Goal: Leave review/rating

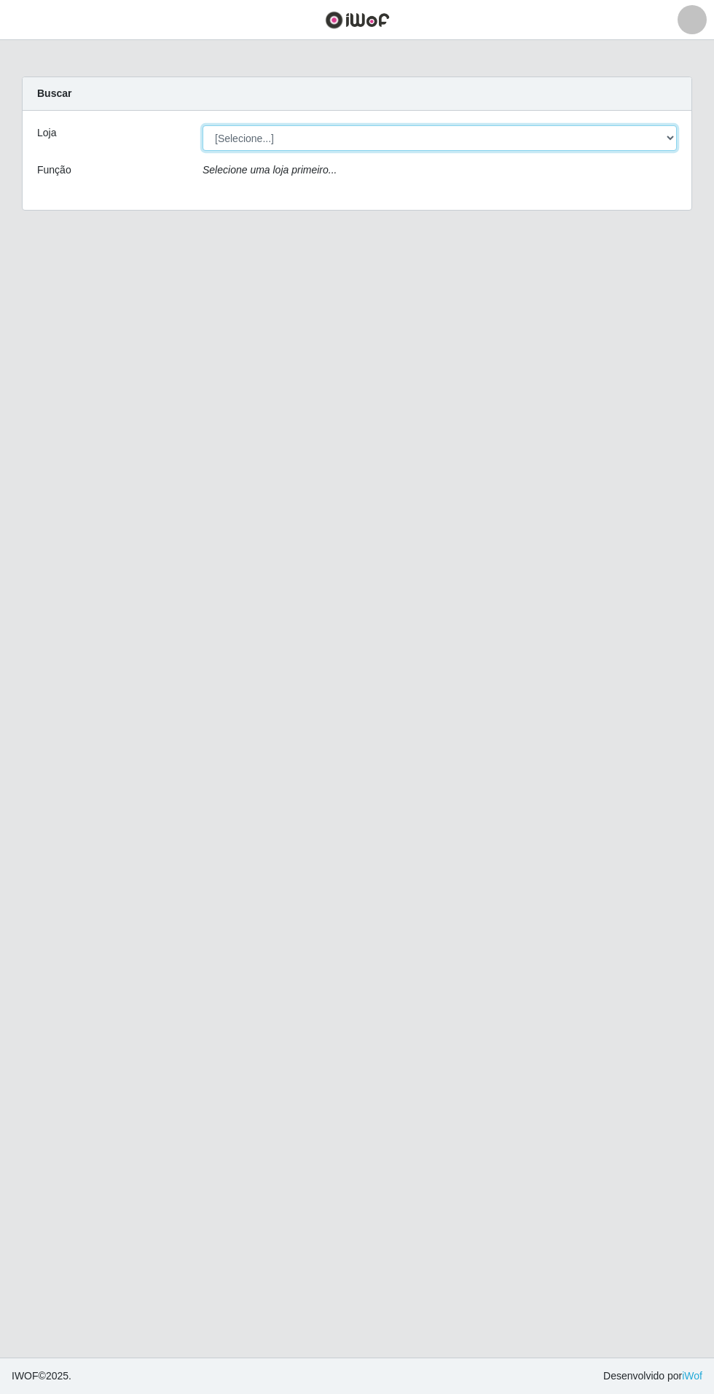
click at [651, 149] on select "[Selecione...] Atacado Vem - Loja 31 [GEOGRAPHIC_DATA]" at bounding box center [440, 138] width 474 height 26
select select "437"
click at [203, 125] on select "[Selecione...] Atacado Vem - Loja 31 [GEOGRAPHIC_DATA]" at bounding box center [440, 138] width 474 height 26
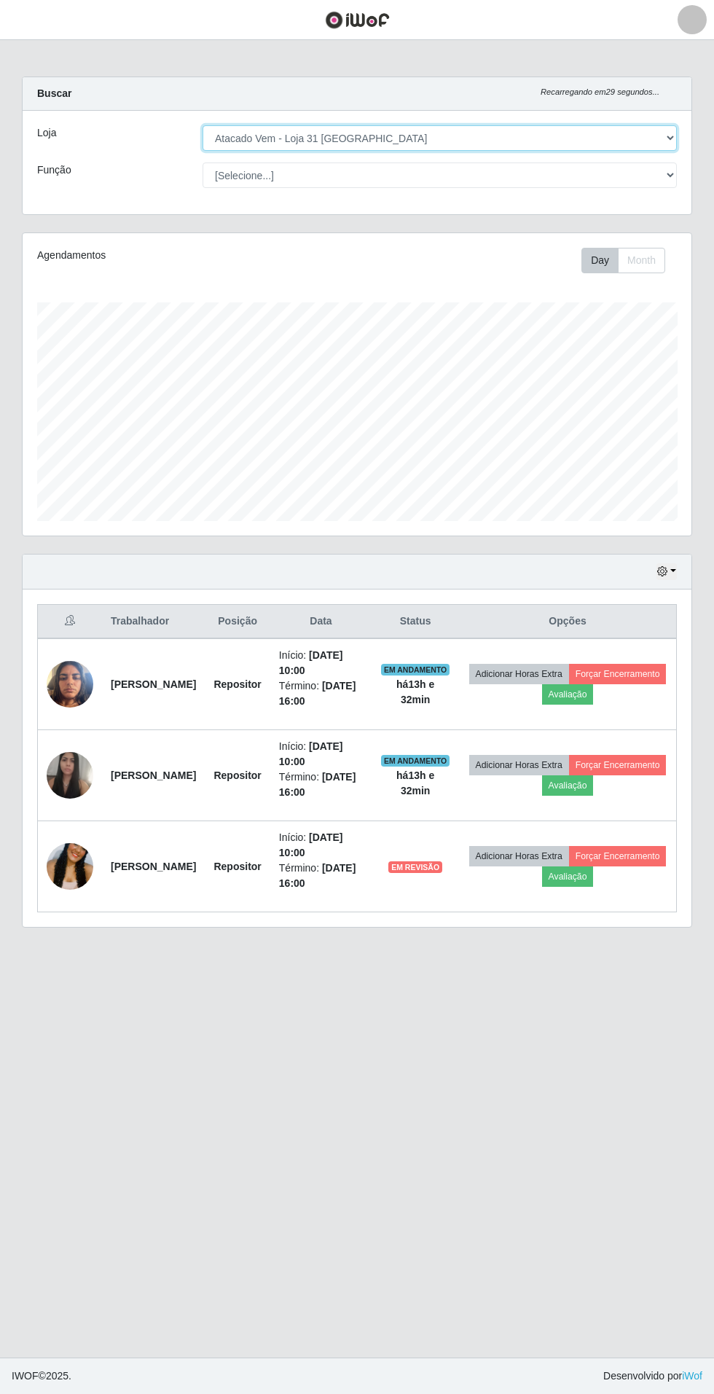
scroll to position [302, 669]
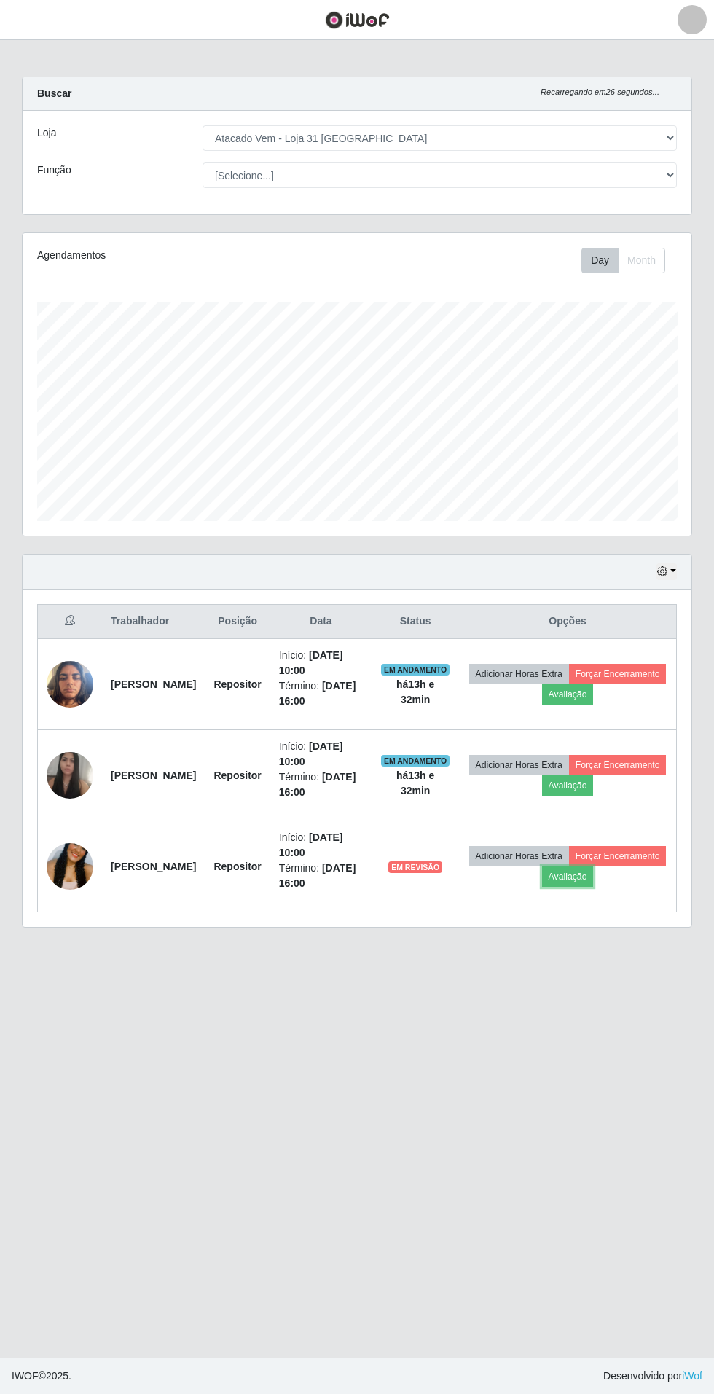
click at [594, 876] on button "Avaliação" at bounding box center [568, 877] width 52 height 20
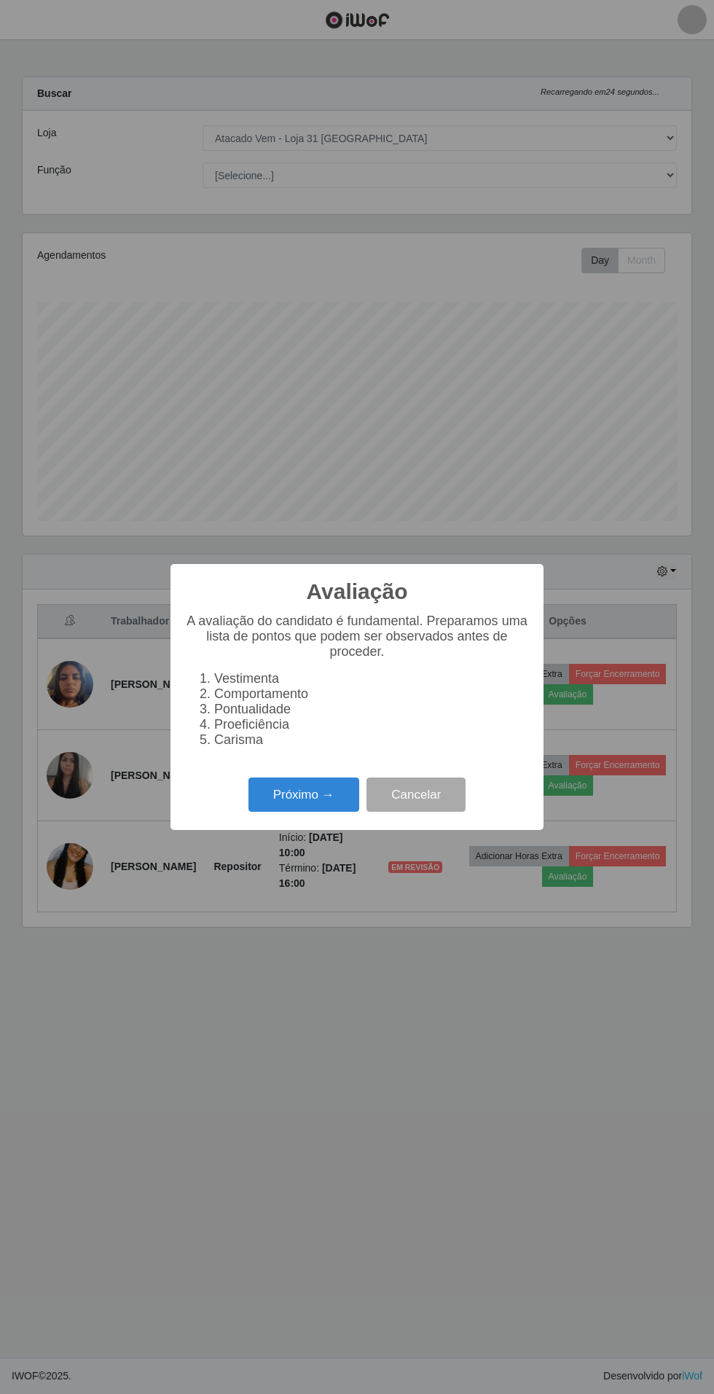
click at [306, 793] on button "Próximo →" at bounding box center [304, 795] width 111 height 34
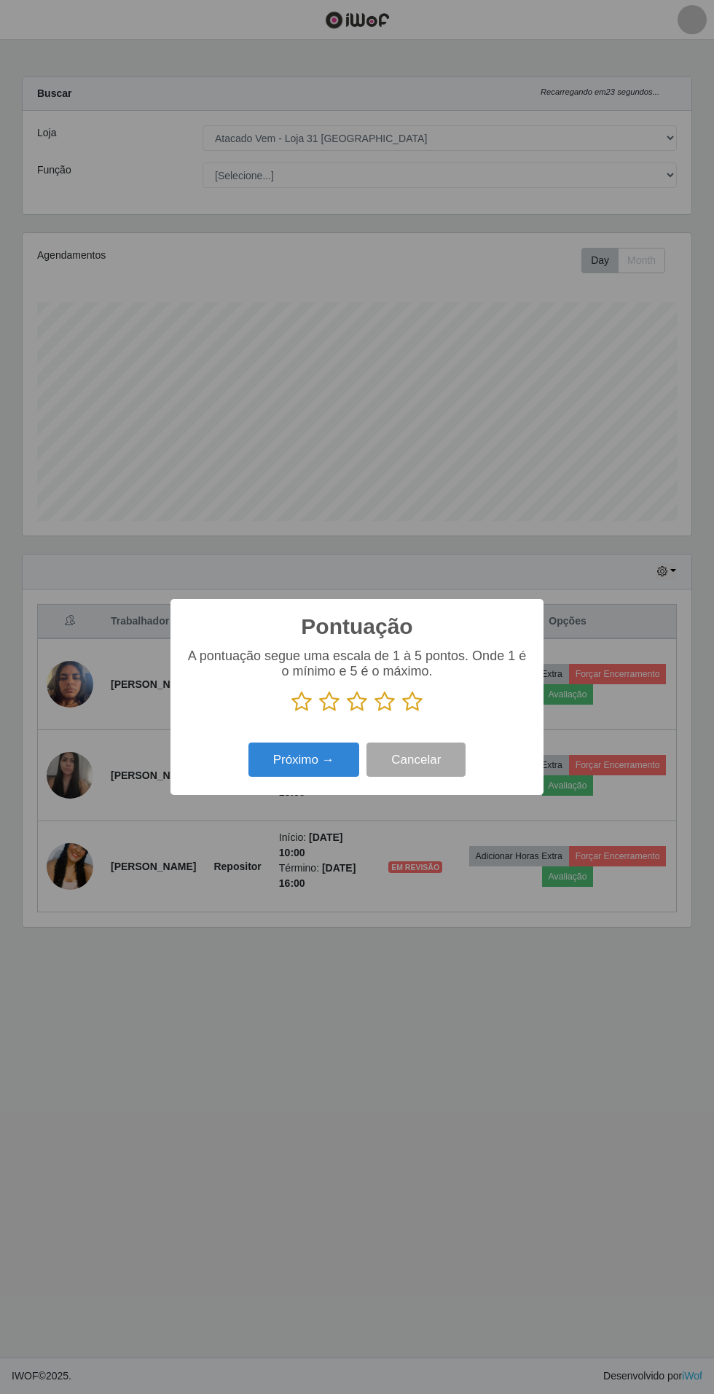
click at [421, 701] on icon at bounding box center [412, 702] width 20 height 22
click at [402, 713] on input "radio" at bounding box center [402, 713] width 0 height 0
click at [297, 753] on button "Próximo →" at bounding box center [304, 760] width 111 height 34
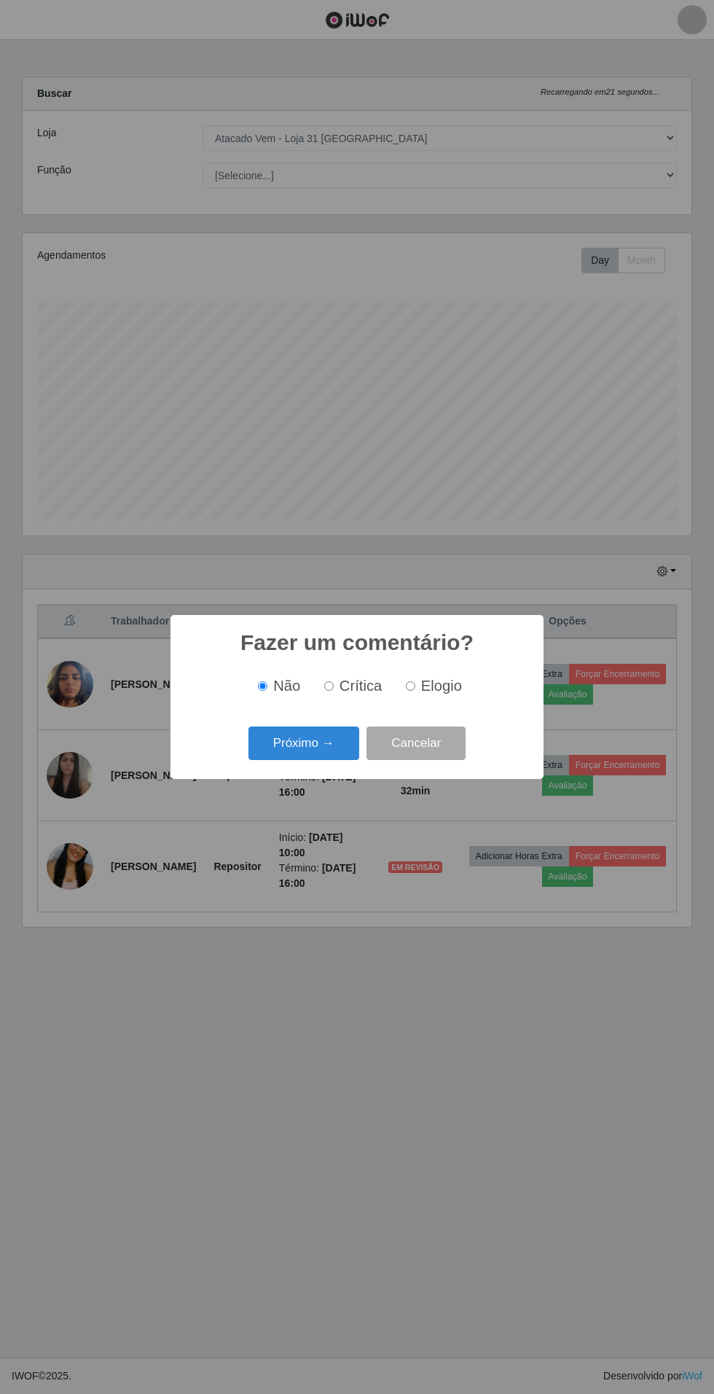
click at [302, 738] on button "Próximo →" at bounding box center [304, 744] width 111 height 34
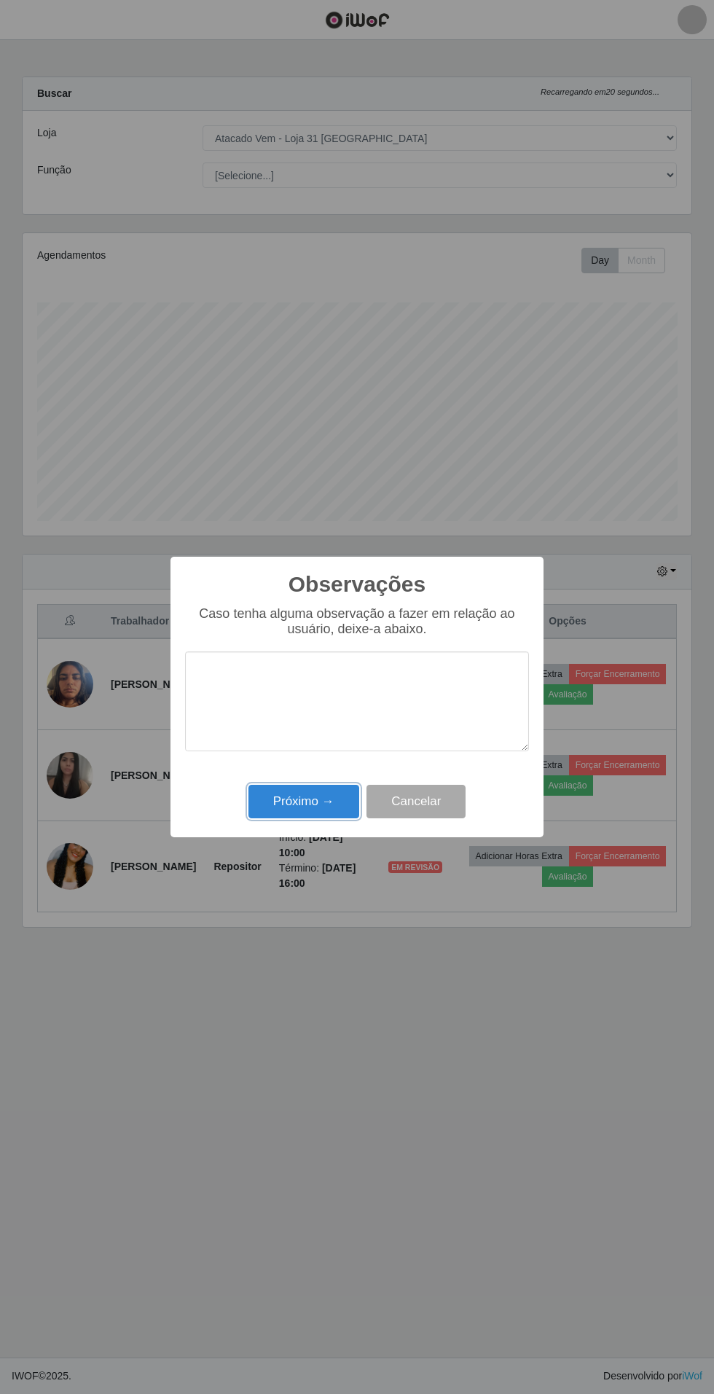
click at [294, 802] on button "Próximo →" at bounding box center [304, 802] width 111 height 34
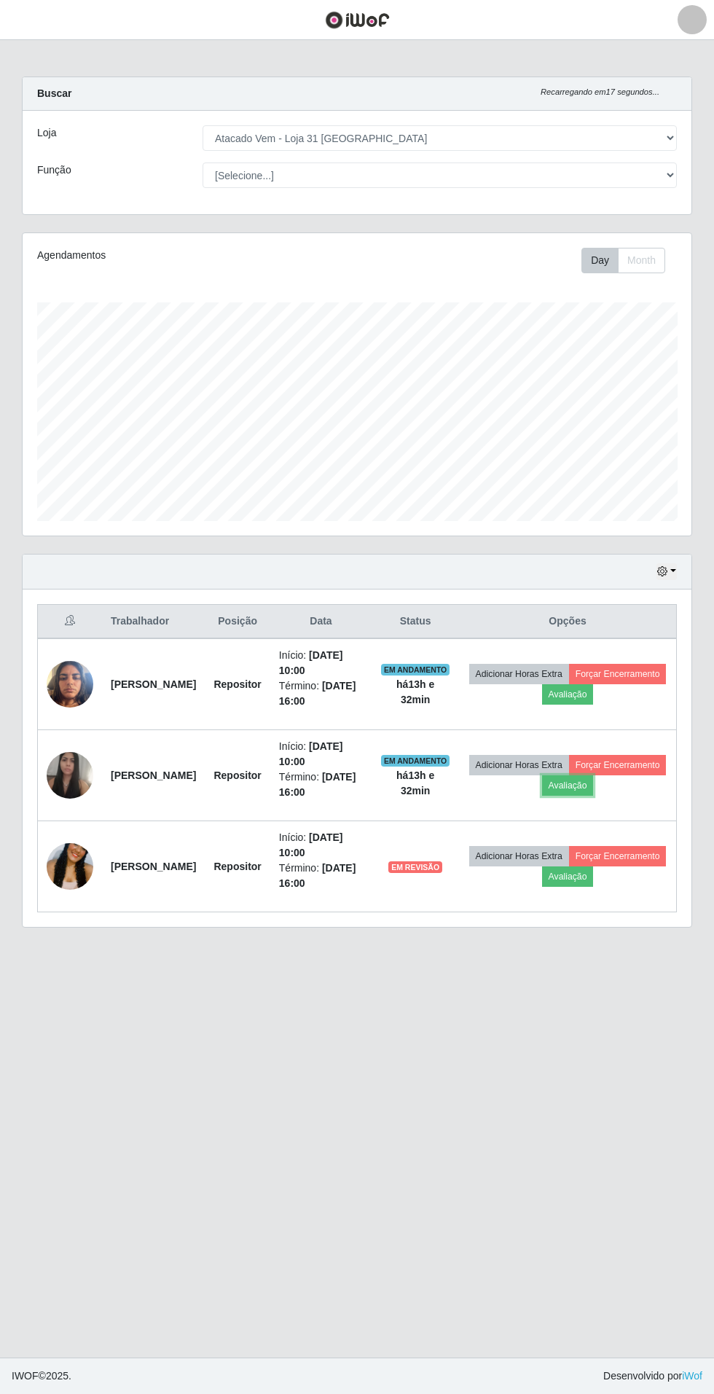
click at [594, 781] on button "Avaliação" at bounding box center [568, 785] width 52 height 20
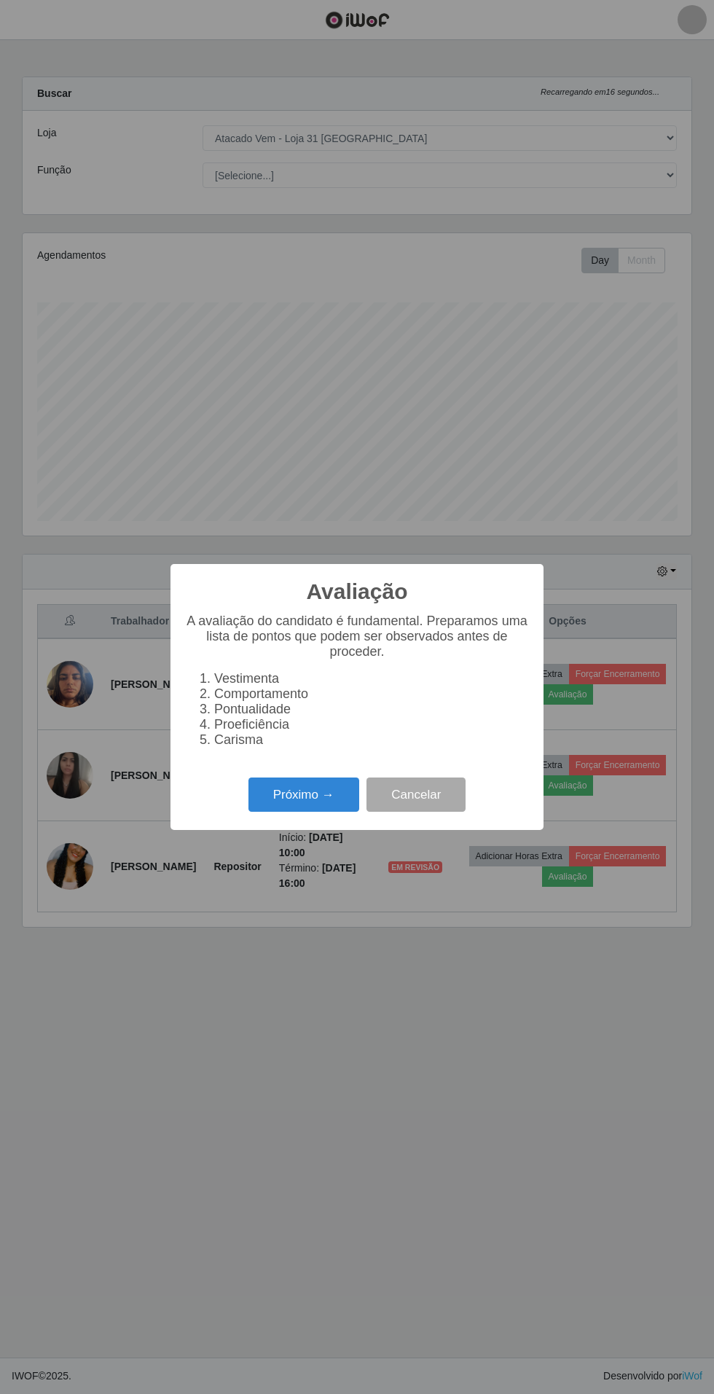
click at [288, 794] on button "Próximo →" at bounding box center [304, 795] width 111 height 34
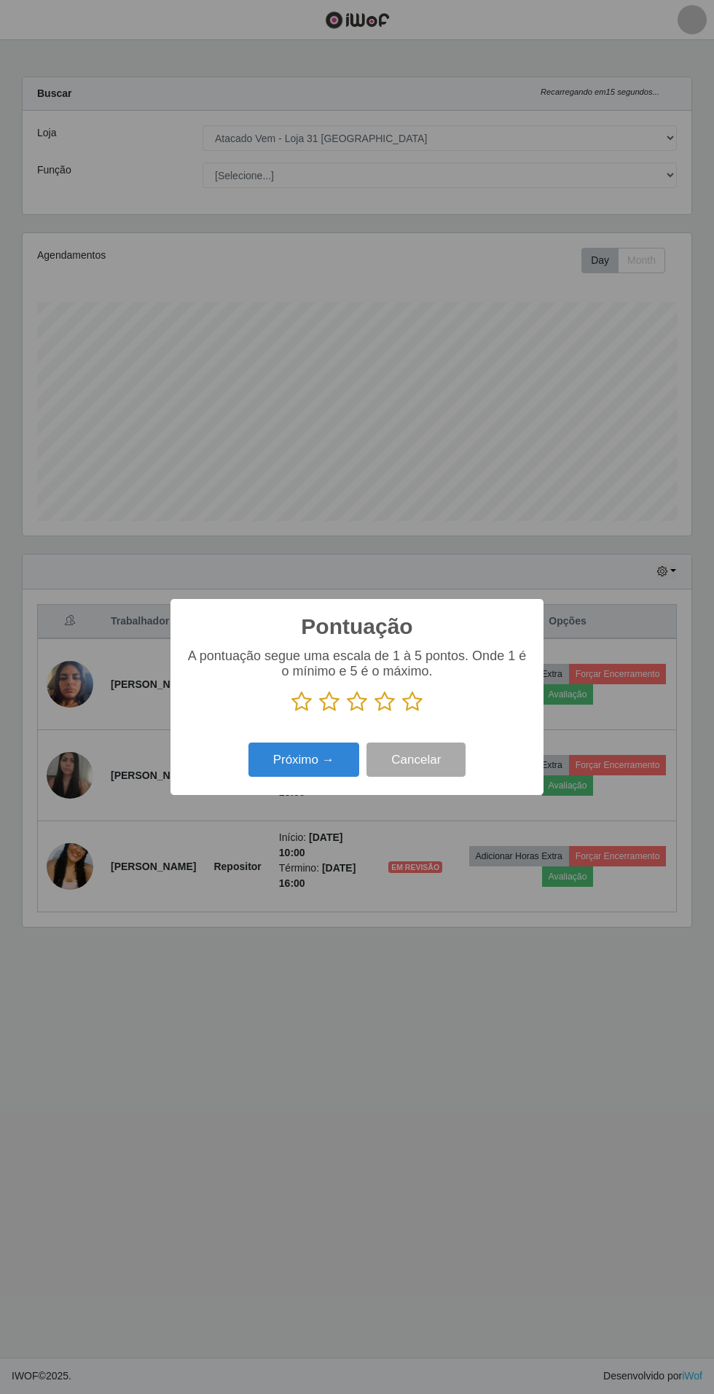
click at [446, 708] on p at bounding box center [357, 702] width 344 height 22
click at [414, 701] on icon at bounding box center [412, 702] width 20 height 22
click at [402, 713] on input "radio" at bounding box center [402, 713] width 0 height 0
click at [307, 758] on button "Próximo →" at bounding box center [304, 760] width 111 height 34
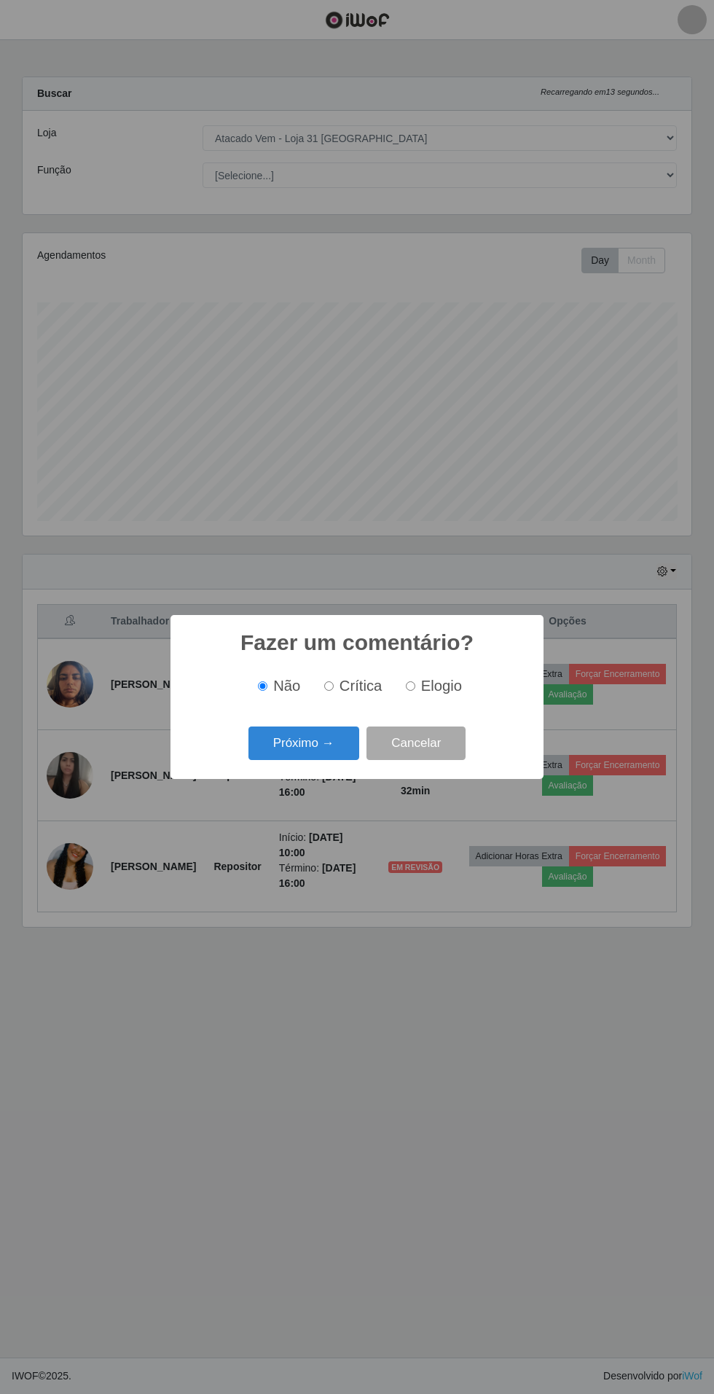
click at [309, 737] on button "Próximo →" at bounding box center [304, 744] width 111 height 34
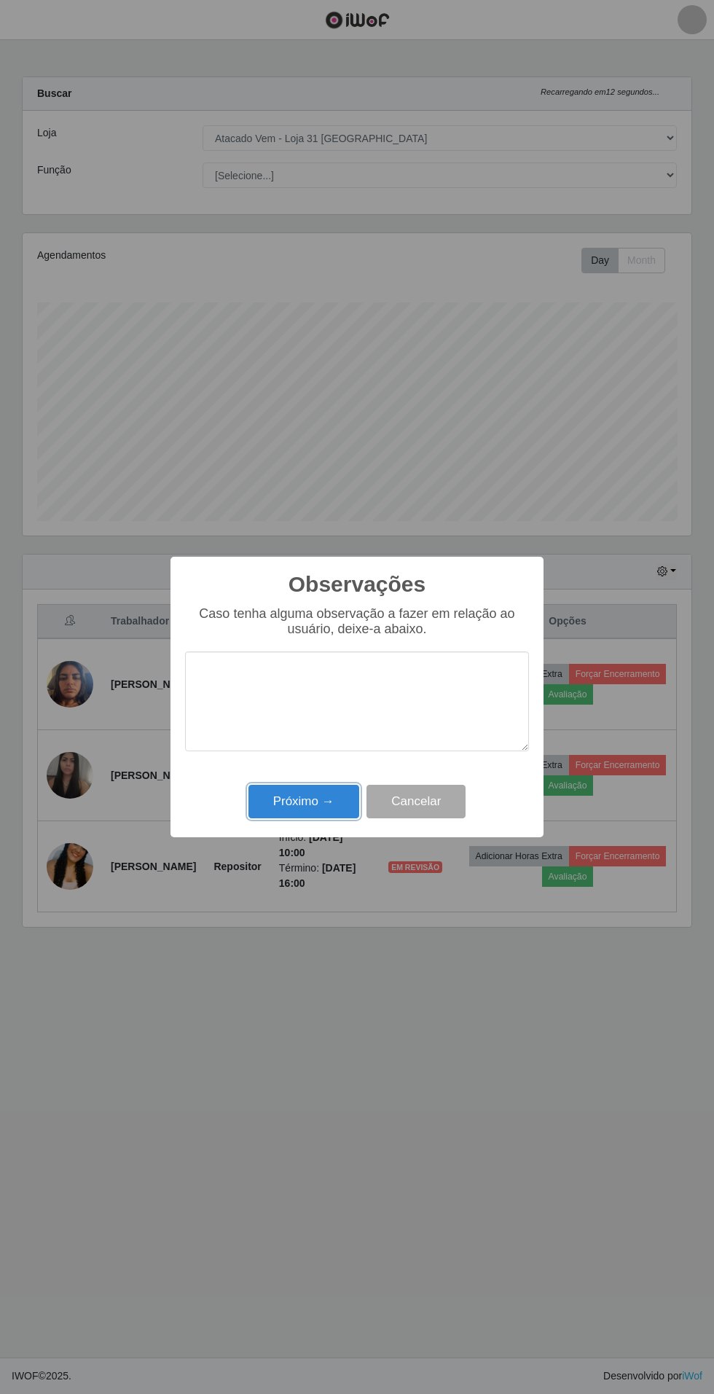
click at [312, 802] on button "Próximo →" at bounding box center [304, 802] width 111 height 34
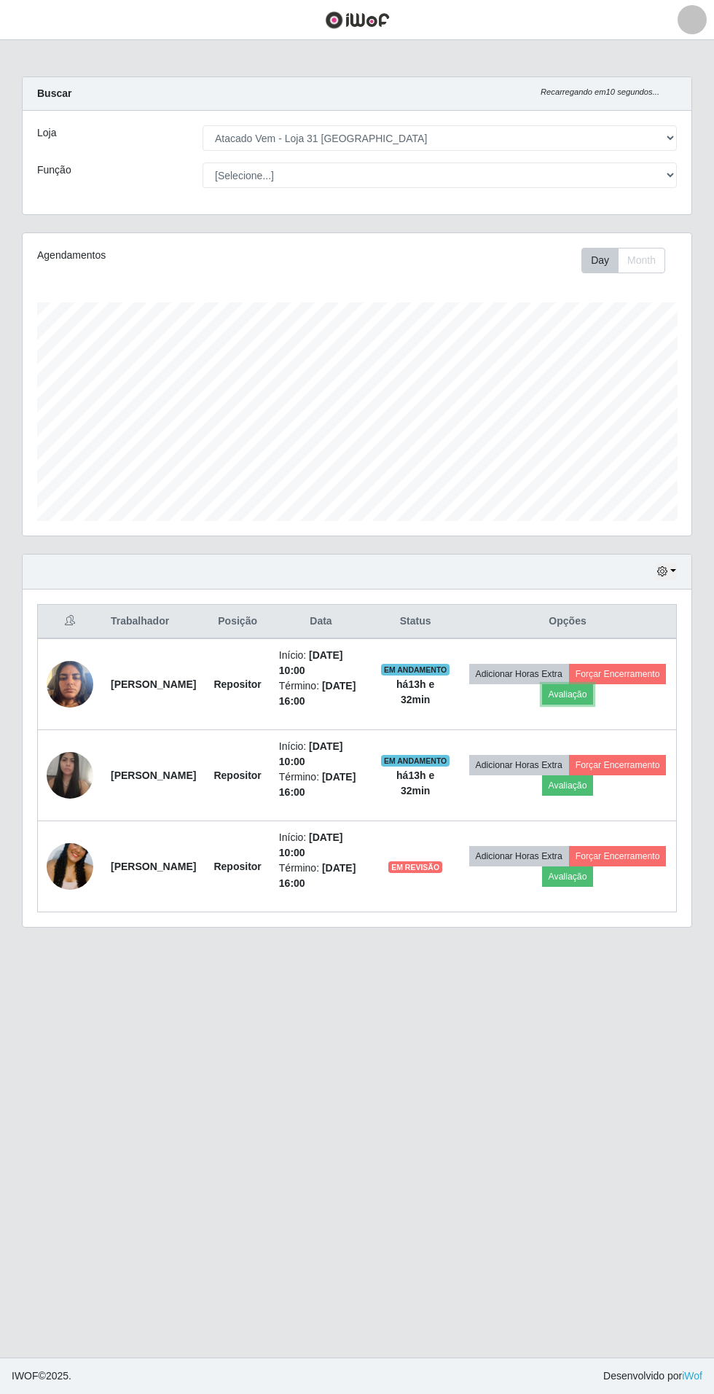
click at [594, 698] on button "Avaliação" at bounding box center [568, 694] width 52 height 20
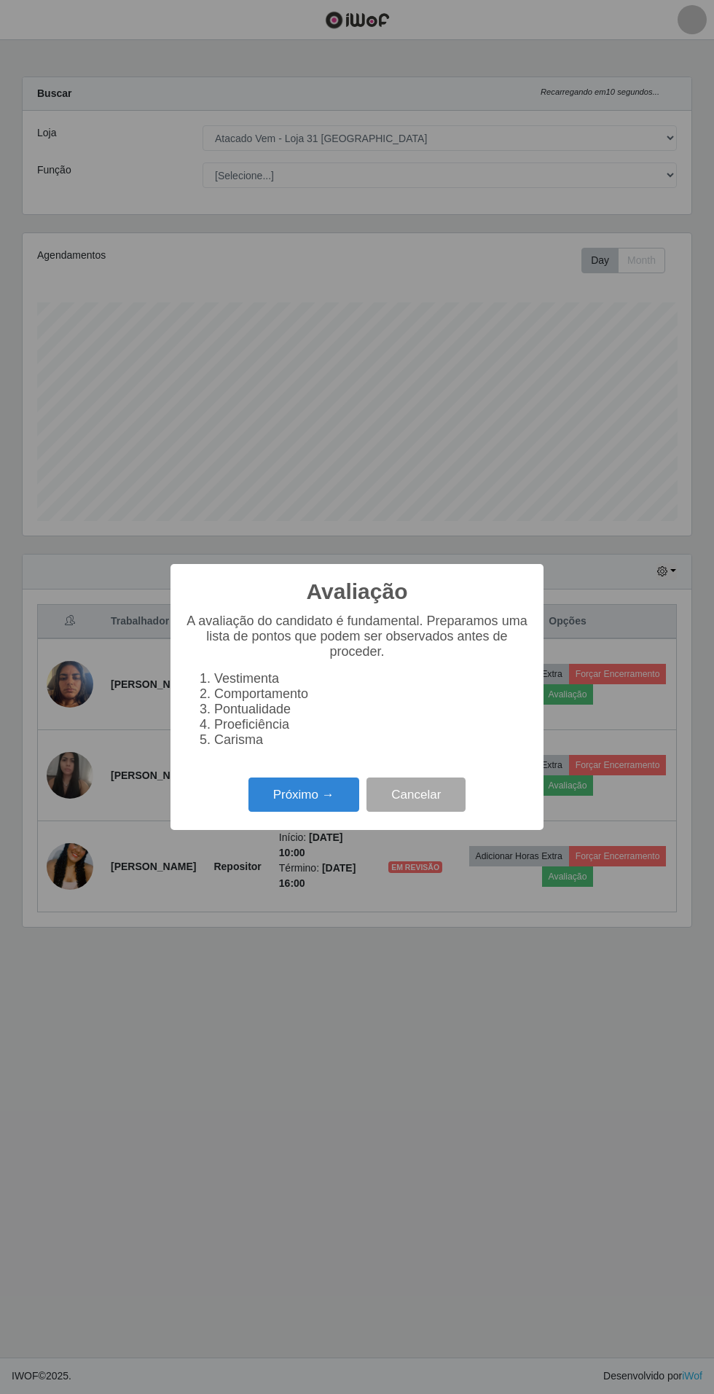
click at [305, 797] on button "Próximo →" at bounding box center [304, 795] width 111 height 34
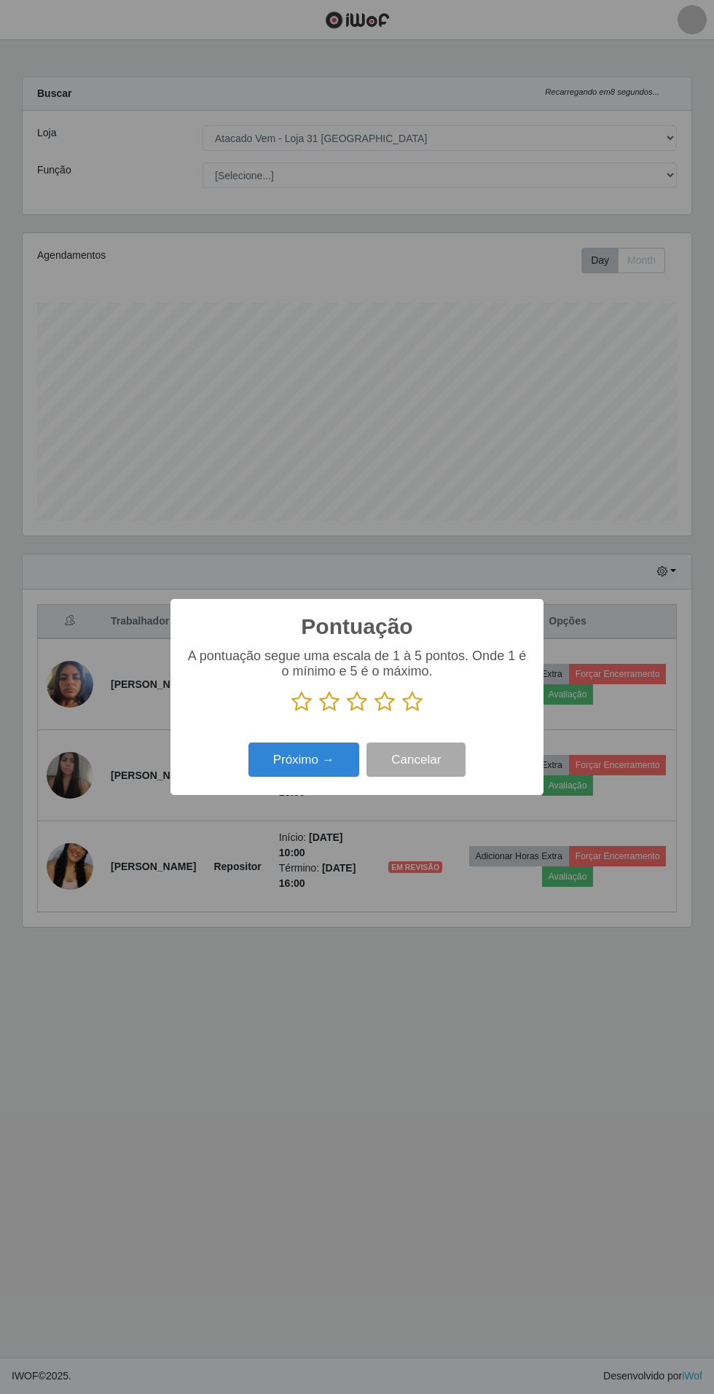
click at [419, 701] on icon at bounding box center [412, 702] width 20 height 22
click at [402, 713] on input "radio" at bounding box center [402, 713] width 0 height 0
click at [304, 770] on button "Próximo →" at bounding box center [304, 760] width 111 height 34
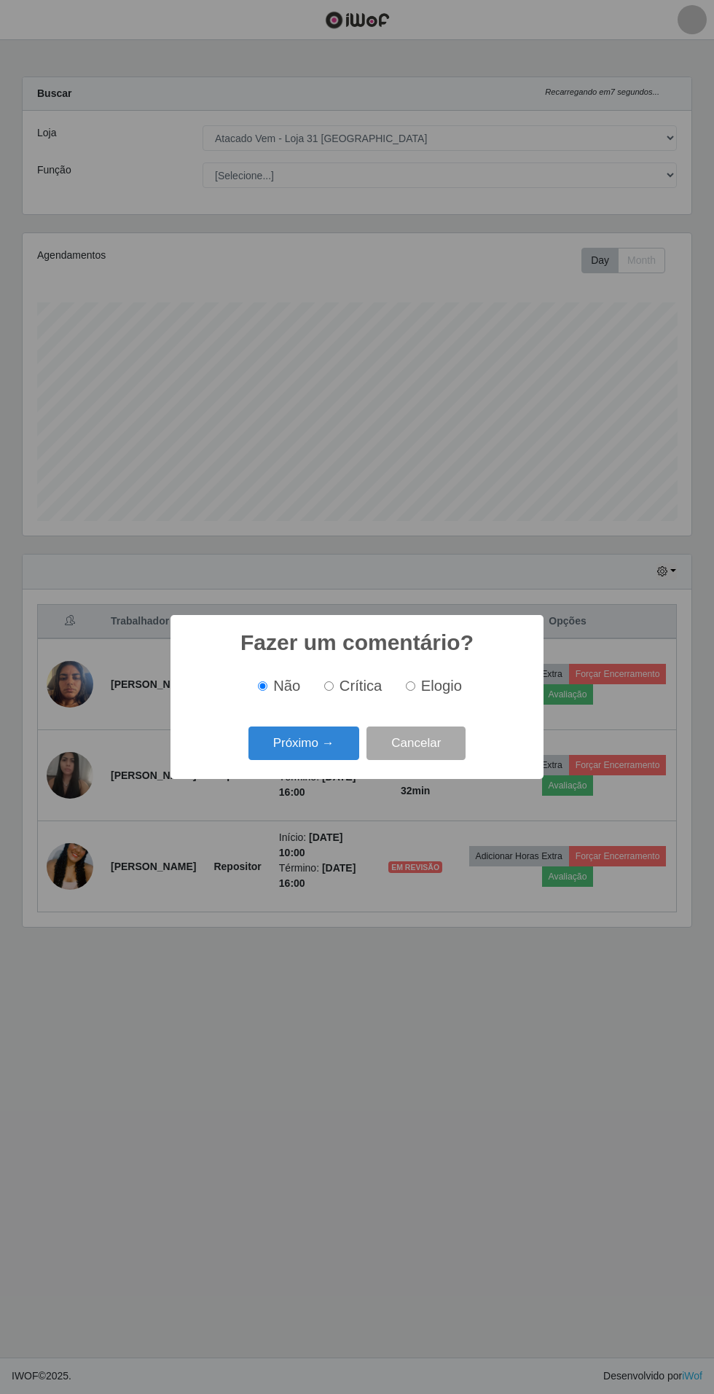
click at [329, 750] on button "Próximo →" at bounding box center [304, 744] width 111 height 34
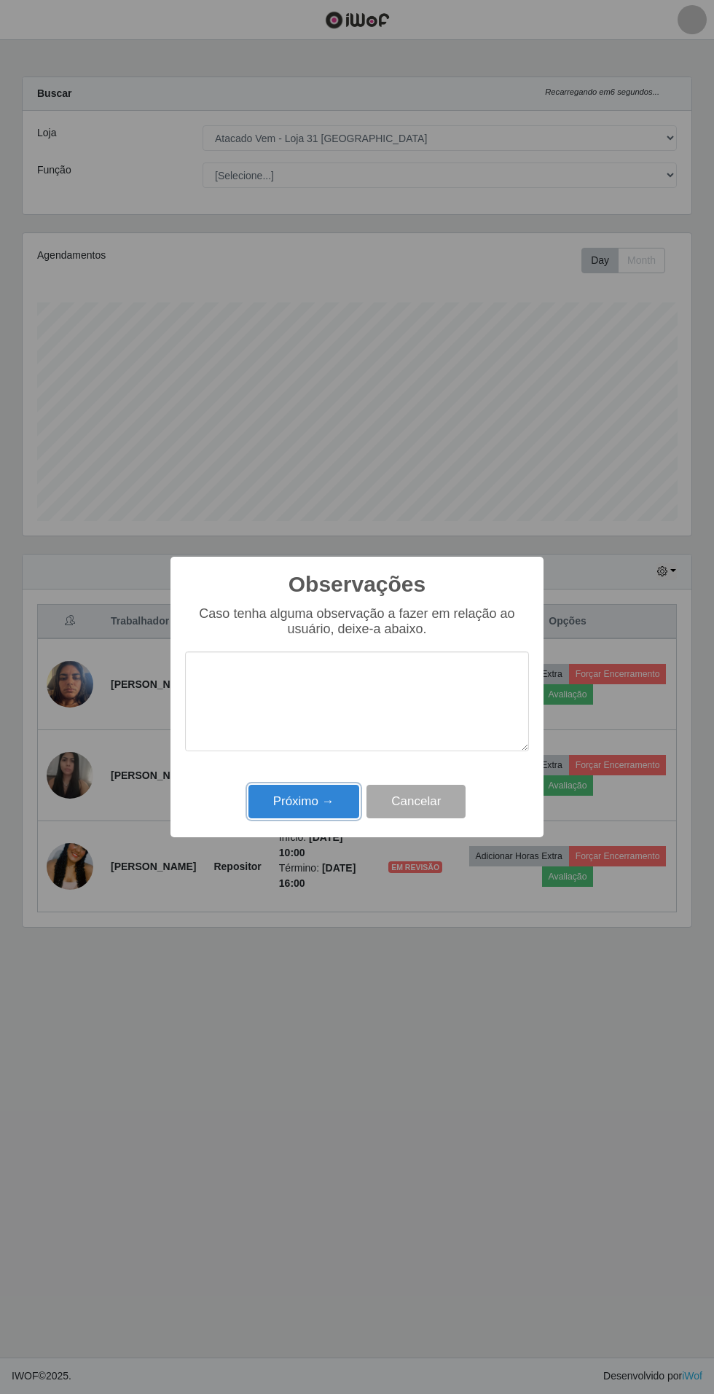
click at [289, 807] on button "Próximo →" at bounding box center [304, 802] width 111 height 34
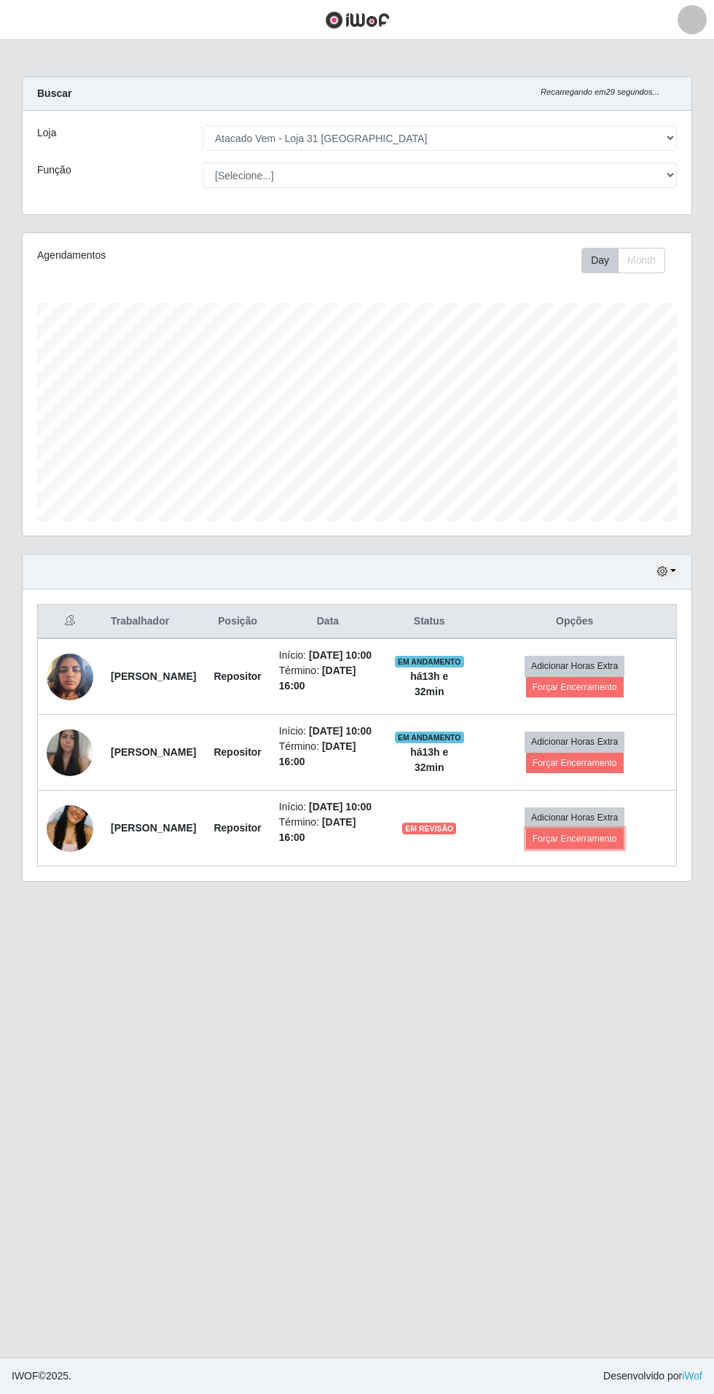
click at [546, 849] on button "Forçar Encerramento" at bounding box center [575, 839] width 98 height 20
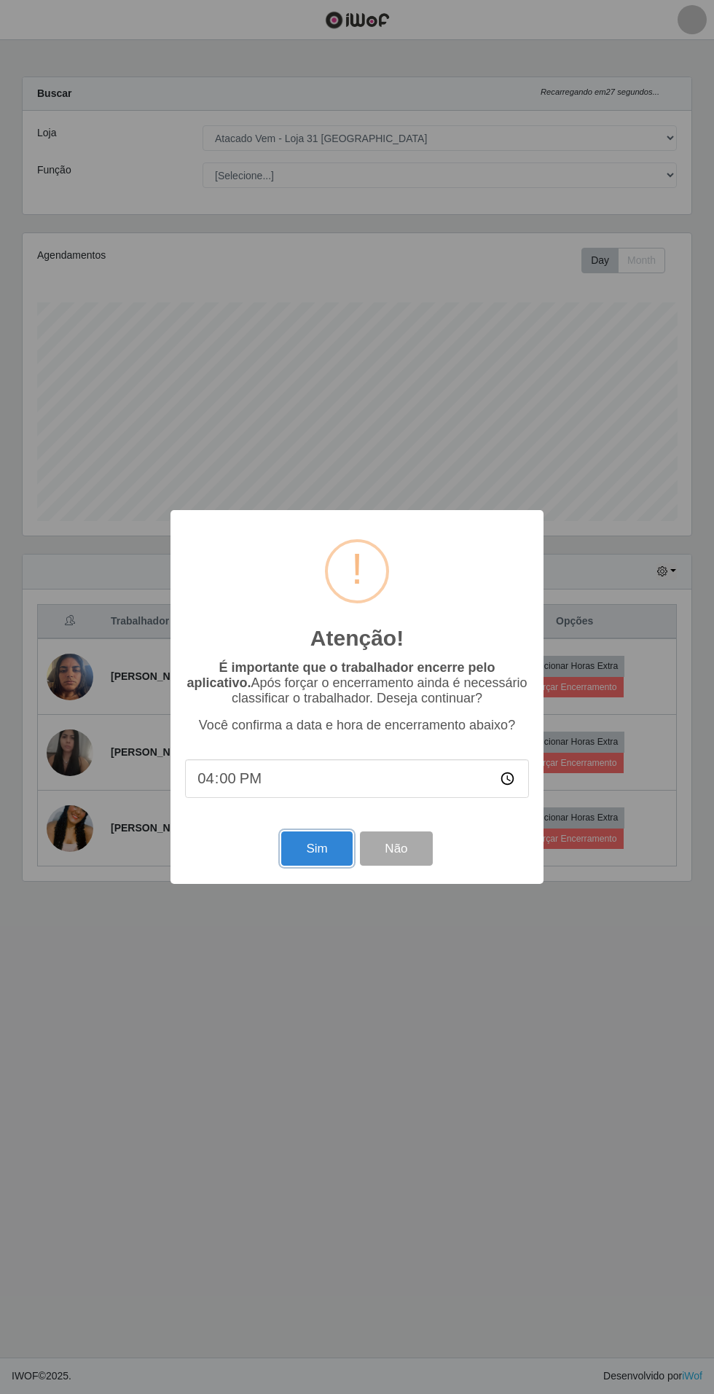
click at [300, 852] on button "Sim" at bounding box center [316, 849] width 71 height 34
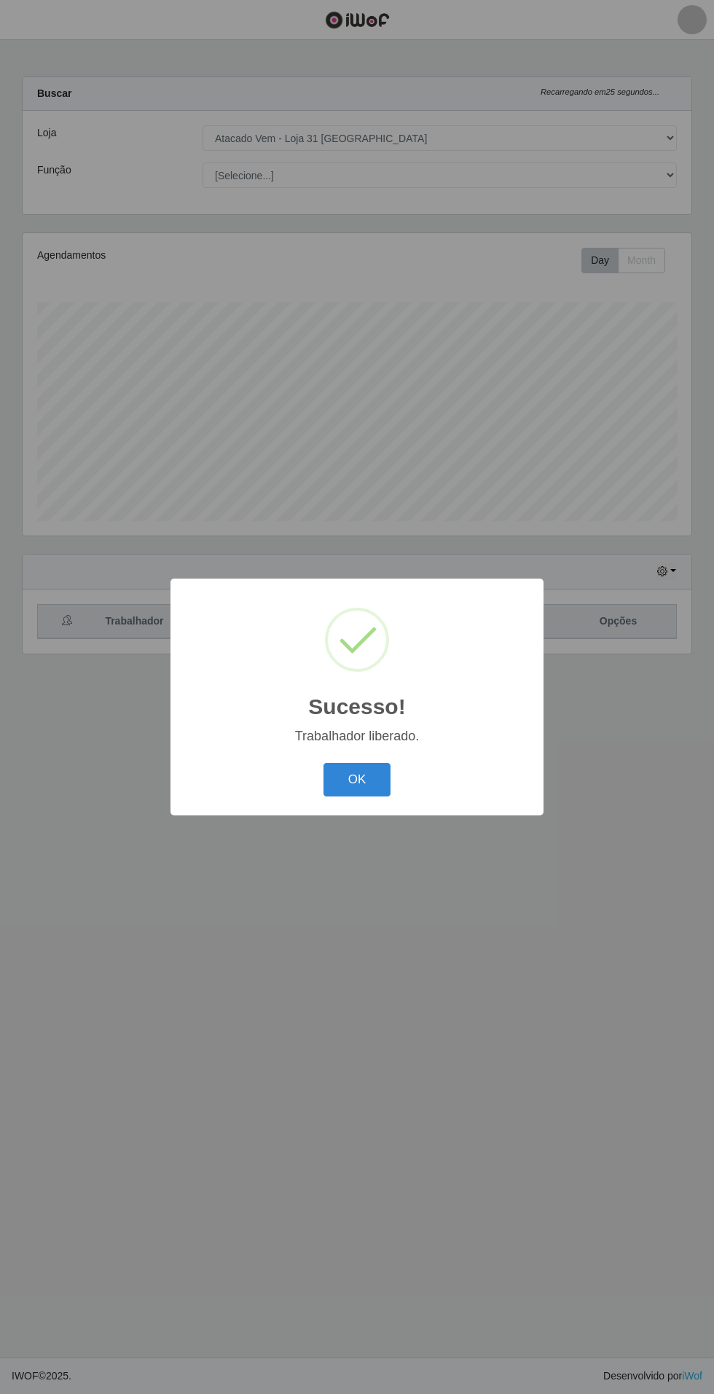
click at [373, 774] on button "OK" at bounding box center [358, 780] width 68 height 34
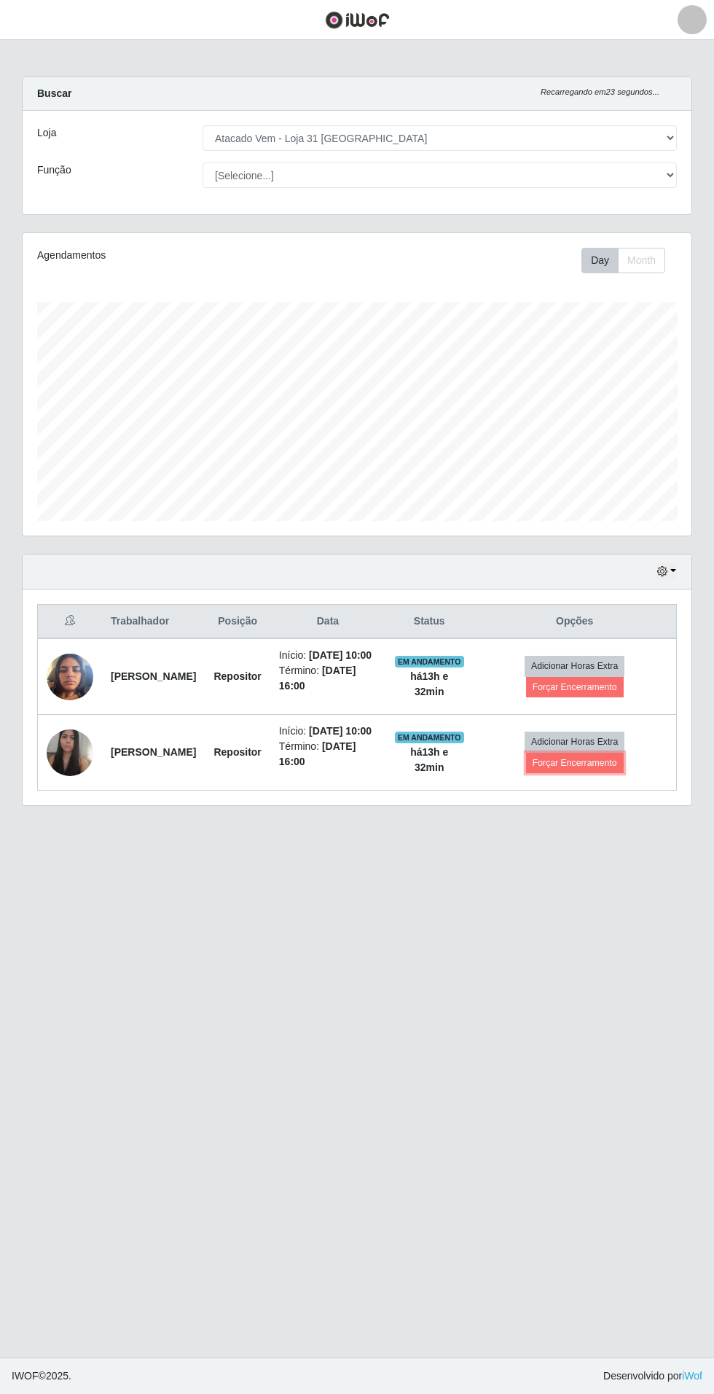
click at [601, 773] on button "Forçar Encerramento" at bounding box center [575, 763] width 98 height 20
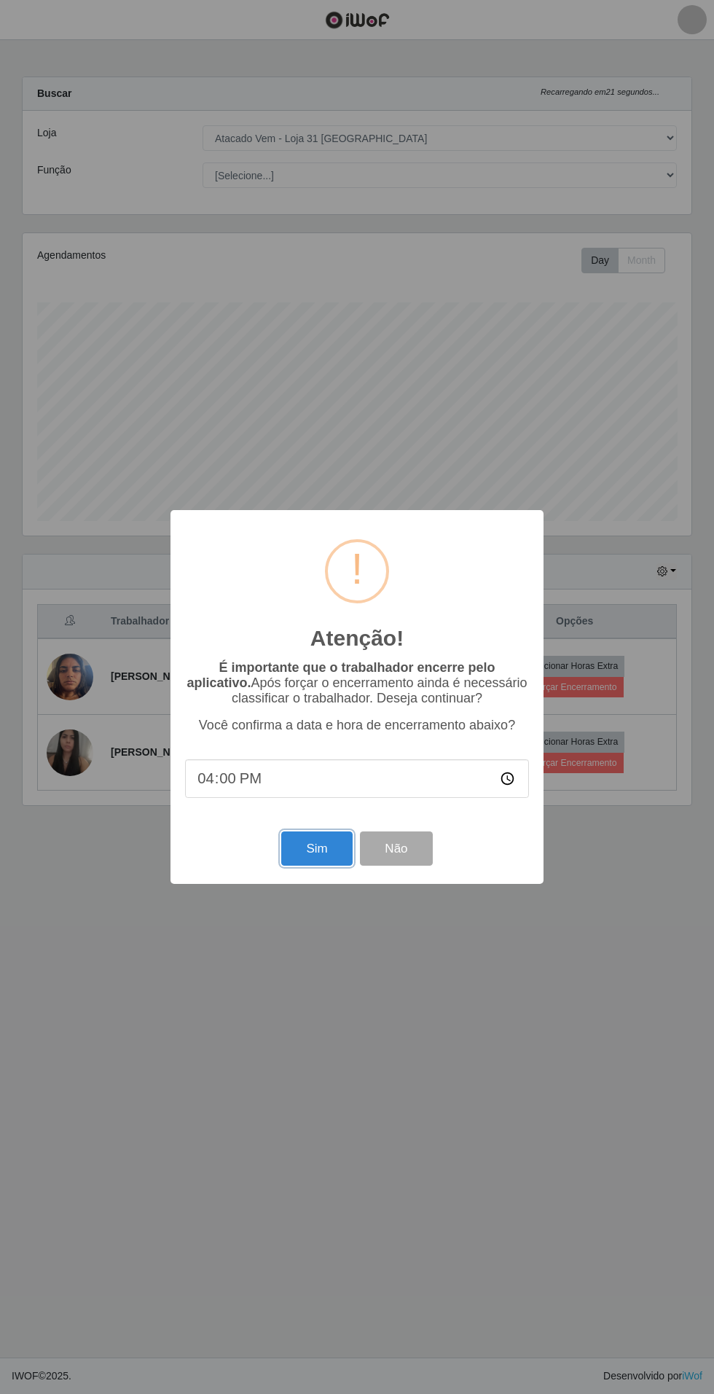
click at [318, 853] on button "Sim" at bounding box center [316, 849] width 71 height 34
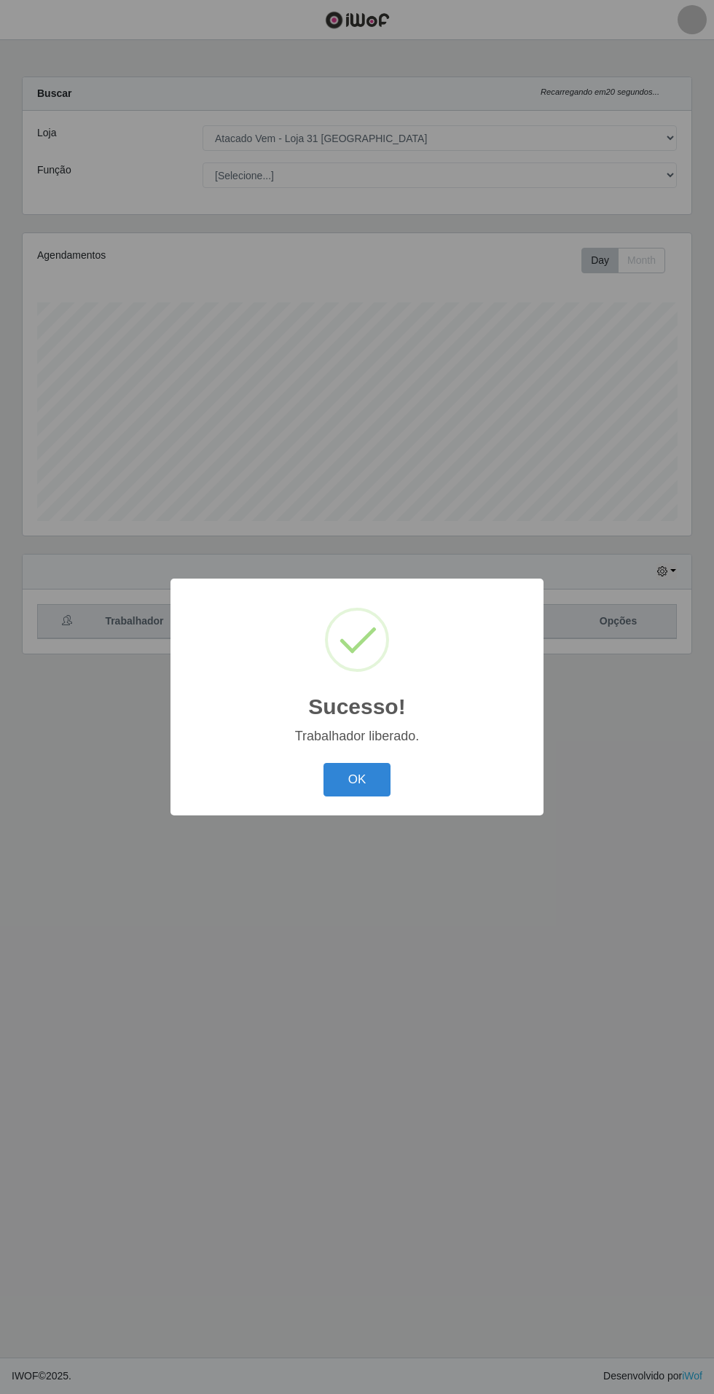
click at [359, 780] on button "OK" at bounding box center [358, 780] width 68 height 34
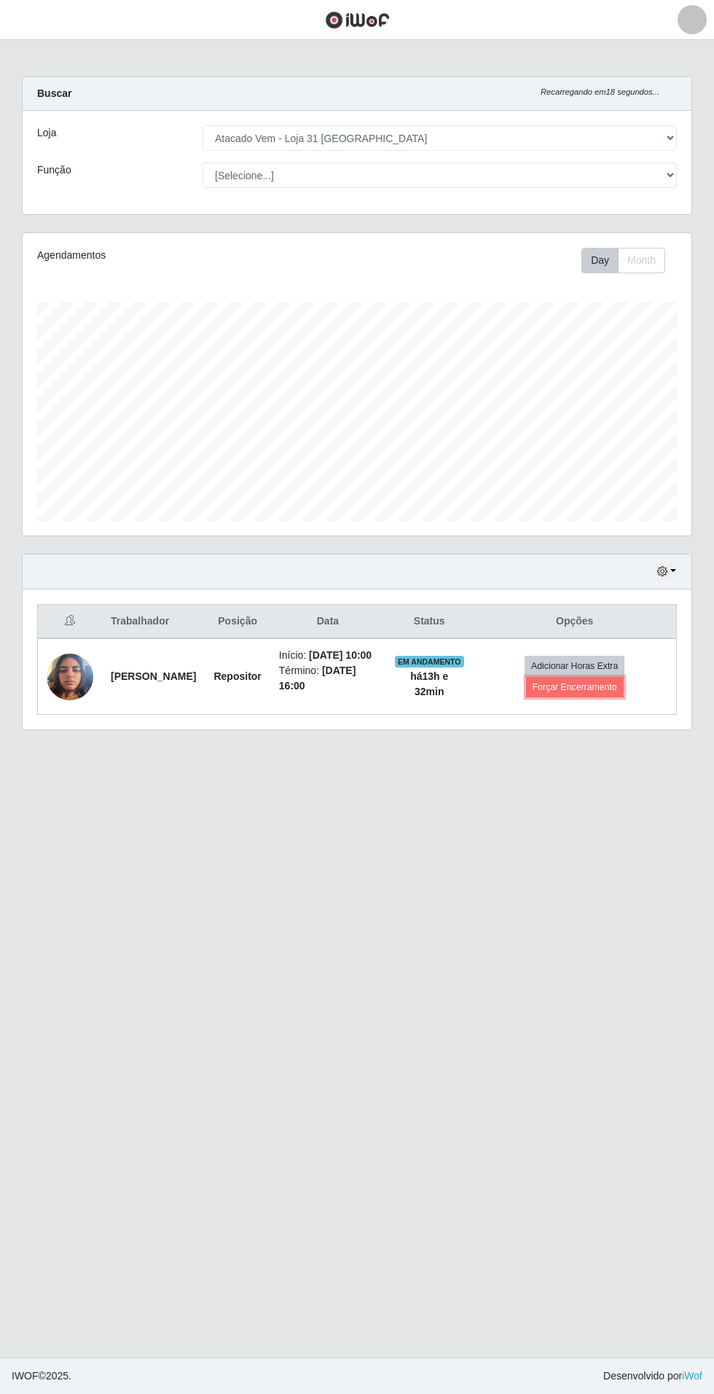
click at [590, 692] on button "Forçar Encerramento" at bounding box center [575, 687] width 98 height 20
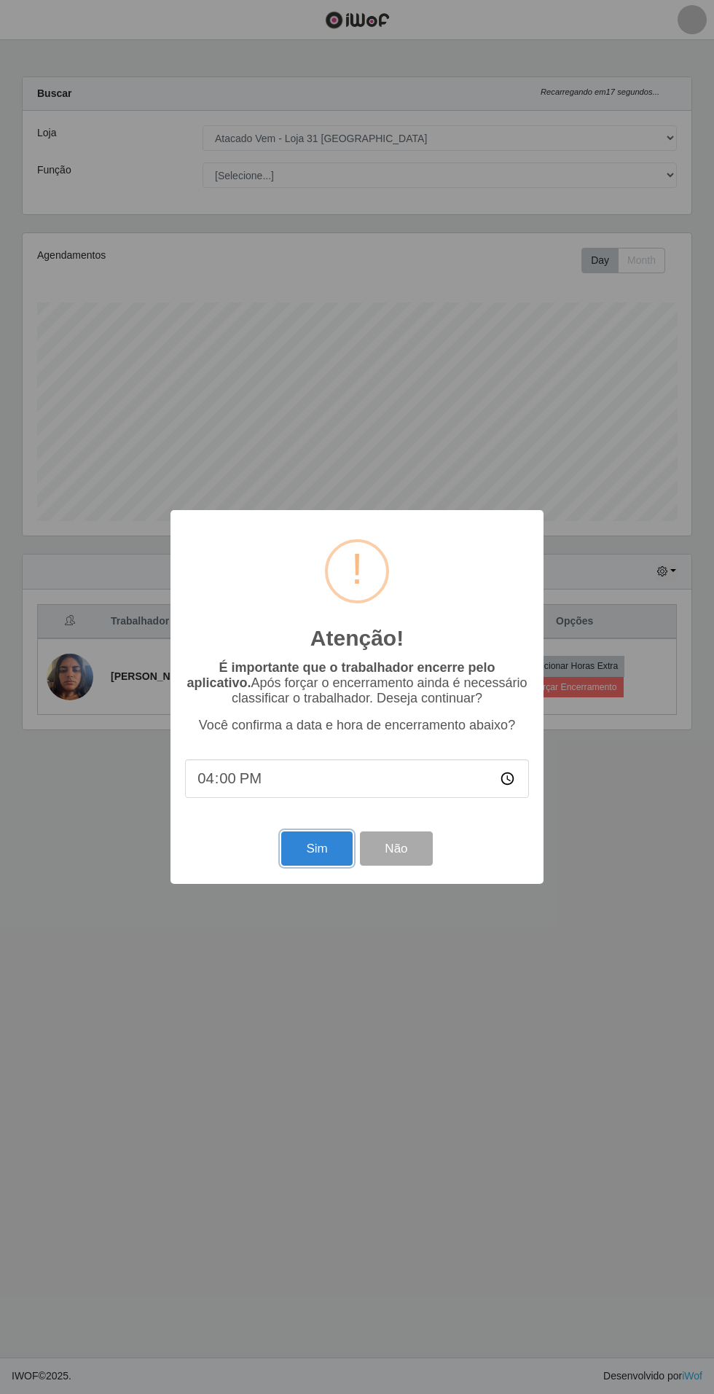
click at [317, 848] on button "Sim" at bounding box center [316, 849] width 71 height 34
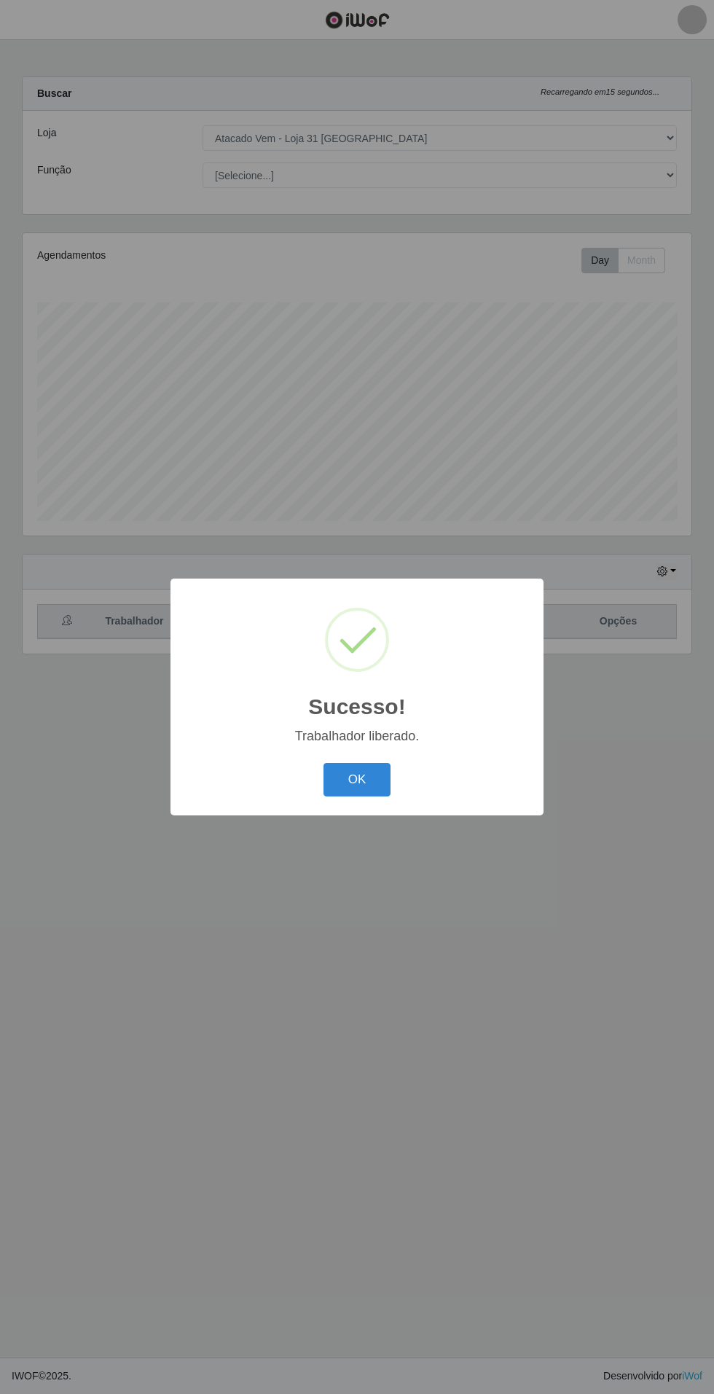
click at [383, 776] on button "OK" at bounding box center [358, 780] width 68 height 34
